Goal: Task Accomplishment & Management: Manage account settings

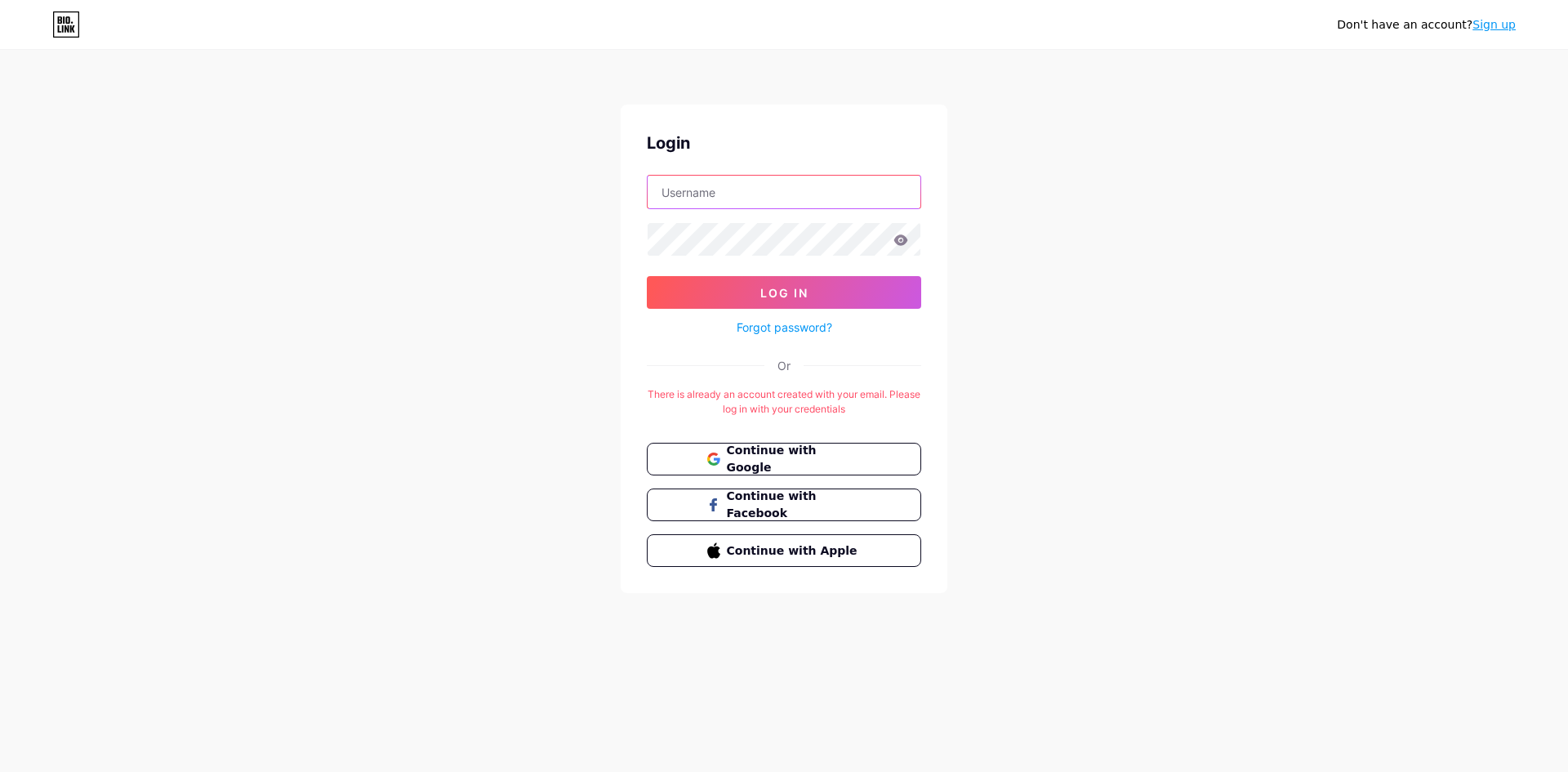
click at [805, 189] on input "text" at bounding box center [784, 192] width 273 height 33
type input "[EMAIL_ADDRESS][DOMAIN_NAME]"
click at [647, 276] on button "Log In" at bounding box center [784, 292] width 275 height 33
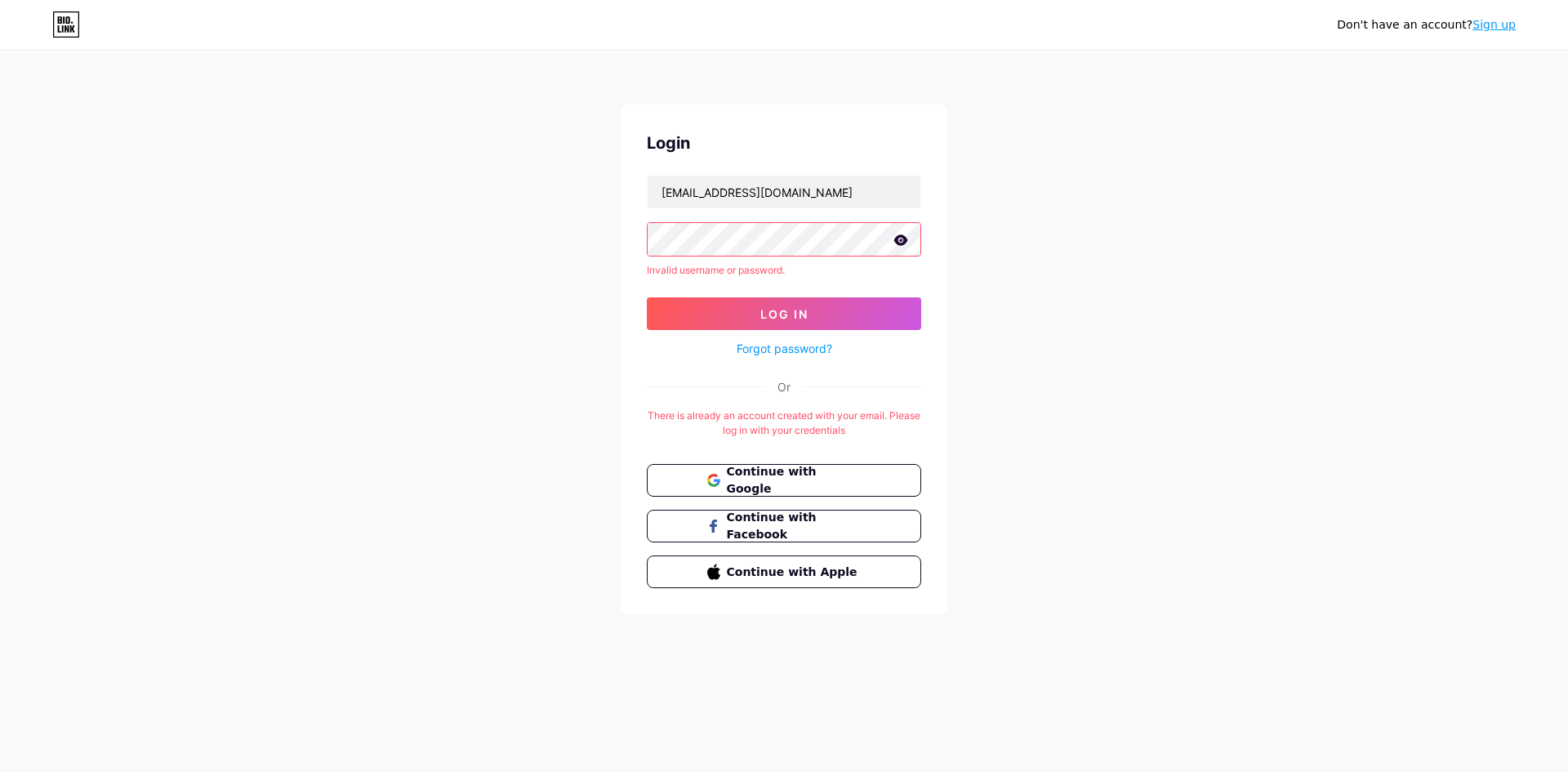
click at [647, 297] on button "Log In" at bounding box center [784, 313] width 275 height 33
click at [842, 467] on button "Continue with Google" at bounding box center [784, 481] width 279 height 34
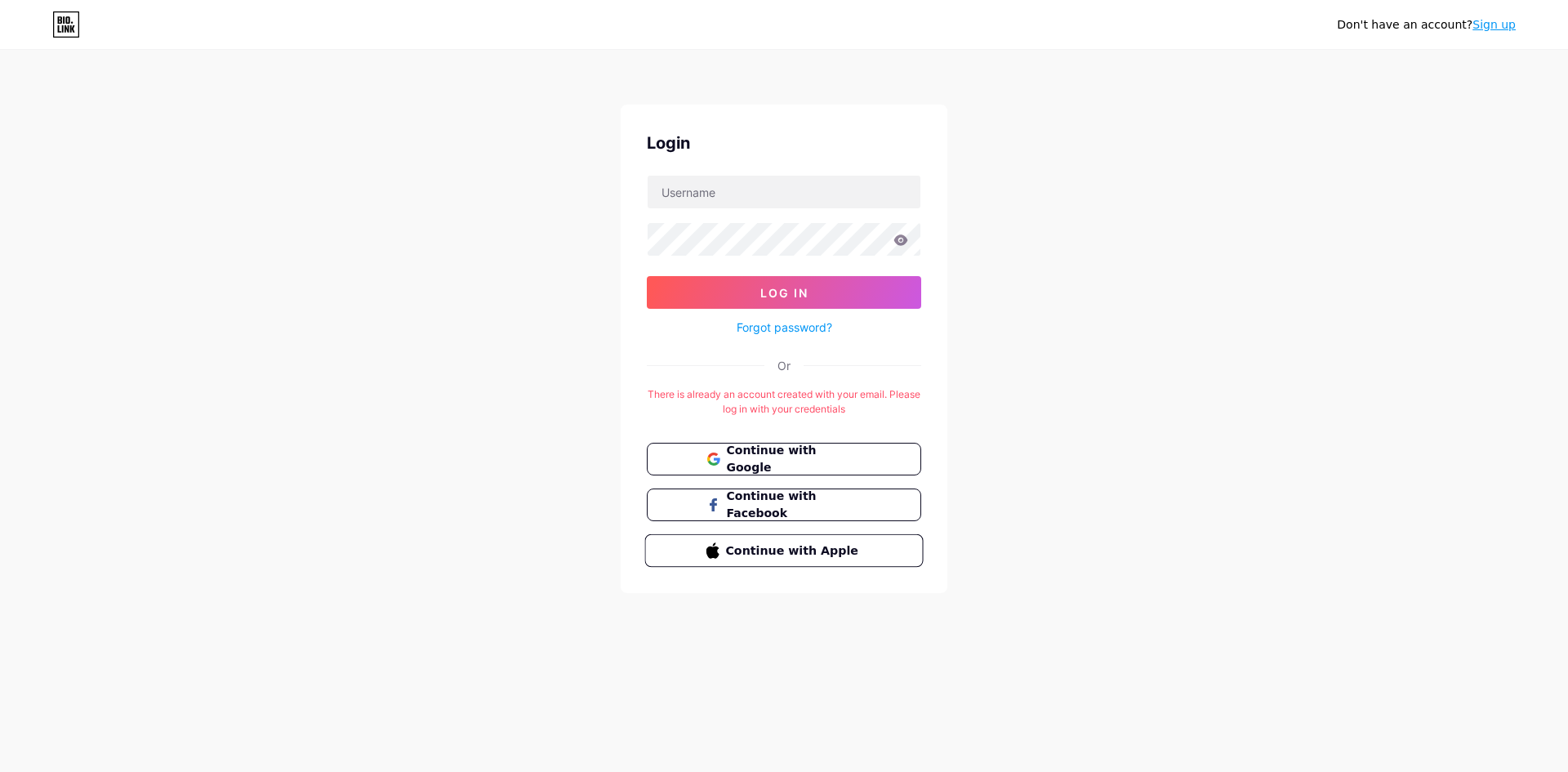
click at [800, 548] on span "Continue with Apple" at bounding box center [794, 551] width 136 height 17
click at [738, 462] on span "Continue with Google" at bounding box center [794, 460] width 136 height 36
